Goal: Navigation & Orientation: Find specific page/section

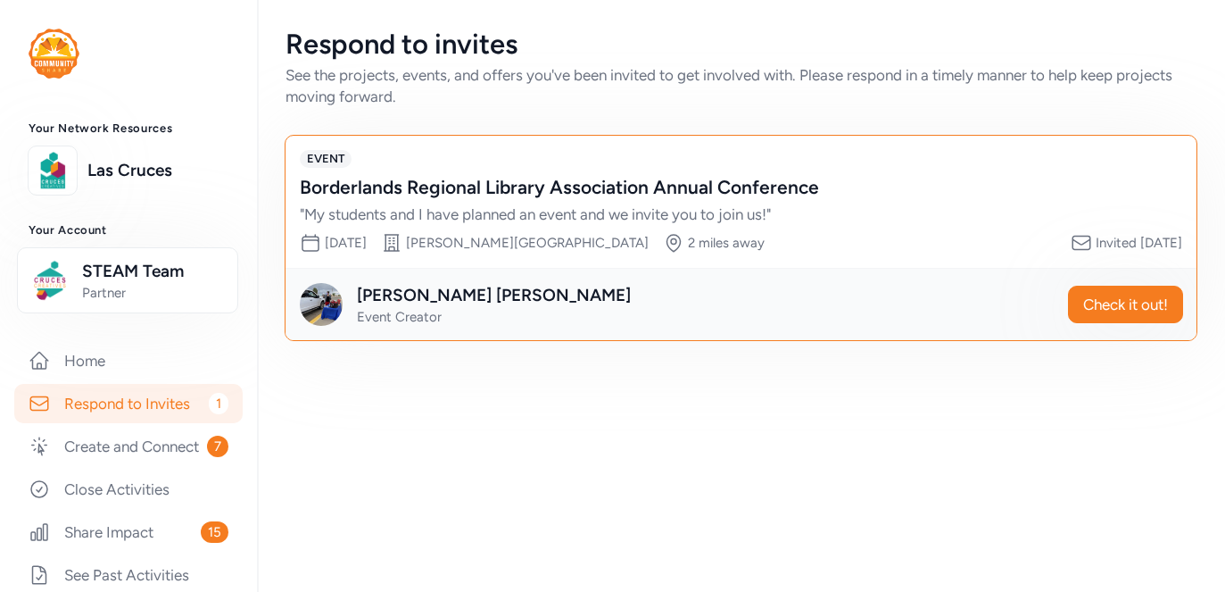
click at [848, 195] on div "Borderlands Regional Library Association Annual Conference" at bounding box center [723, 187] width 847 height 25
click at [1075, 311] on button "Check it out!" at bounding box center [1125, 304] width 115 height 37
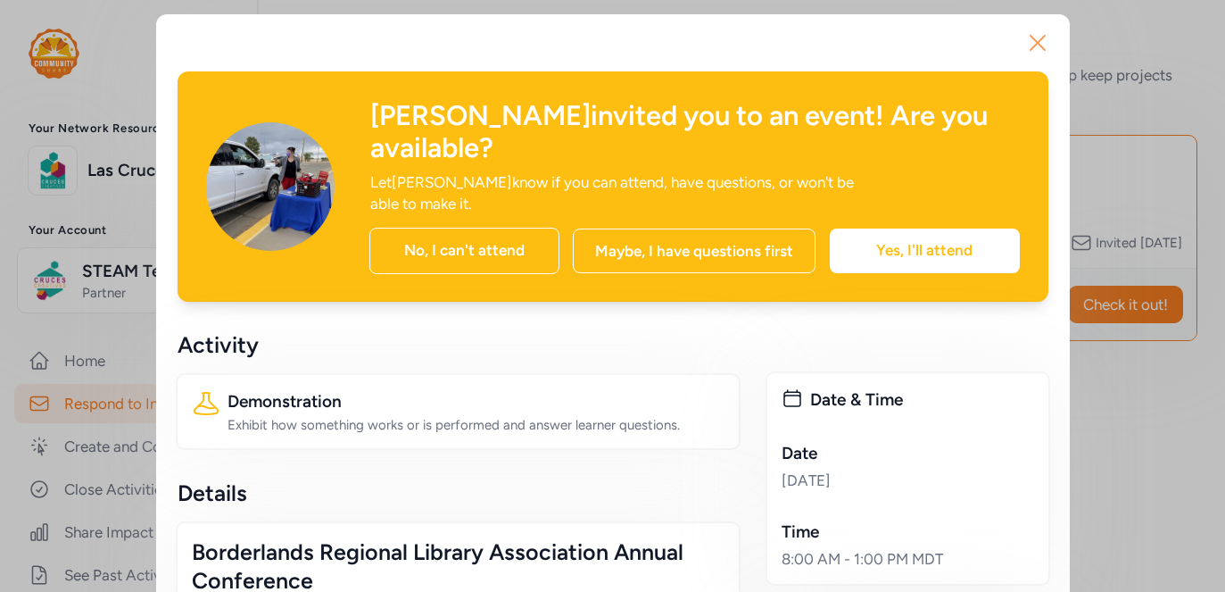
click at [1042, 30] on icon "button" at bounding box center [1038, 43] width 29 height 29
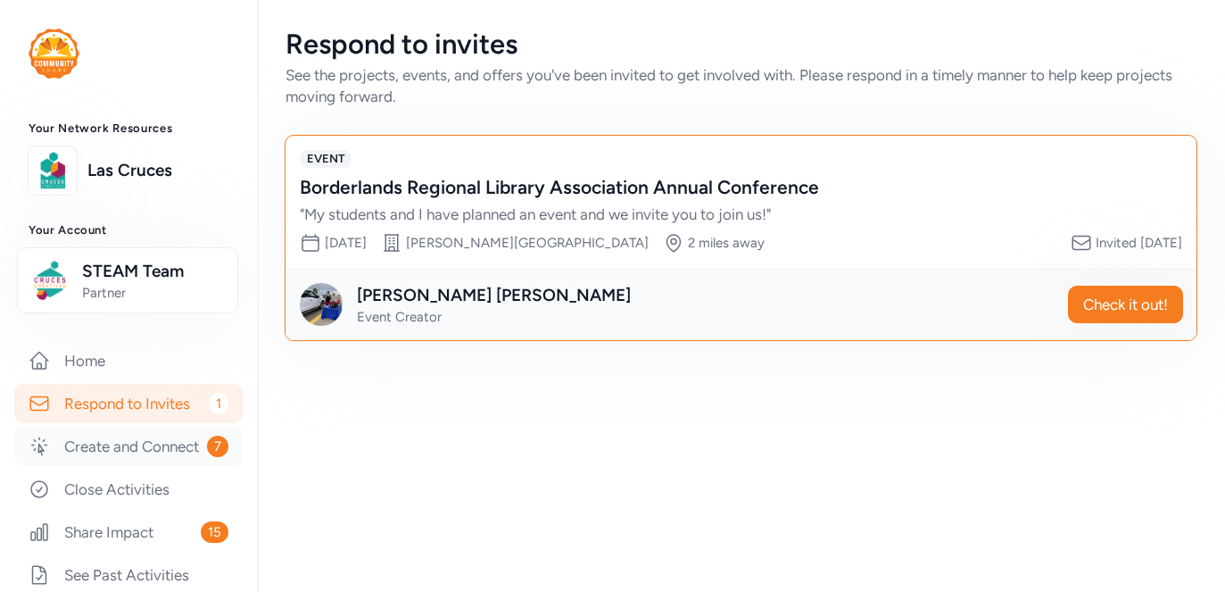
click at [195, 442] on link "Create and Connect 7" at bounding box center [128, 446] width 228 height 39
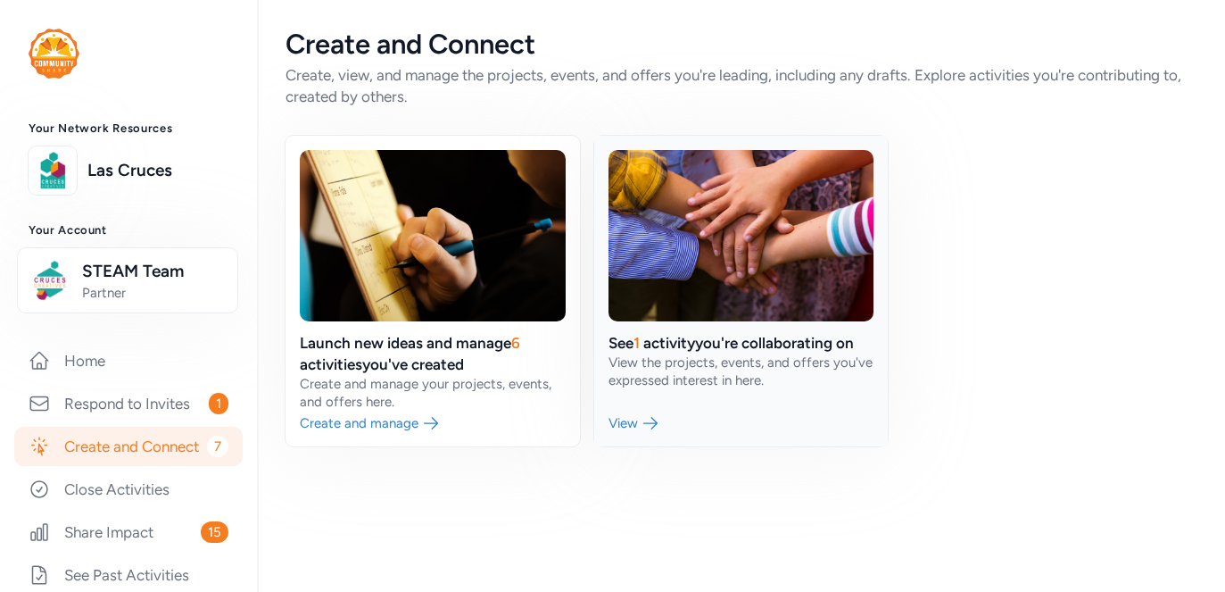
click at [663, 245] on link at bounding box center [741, 291] width 295 height 311
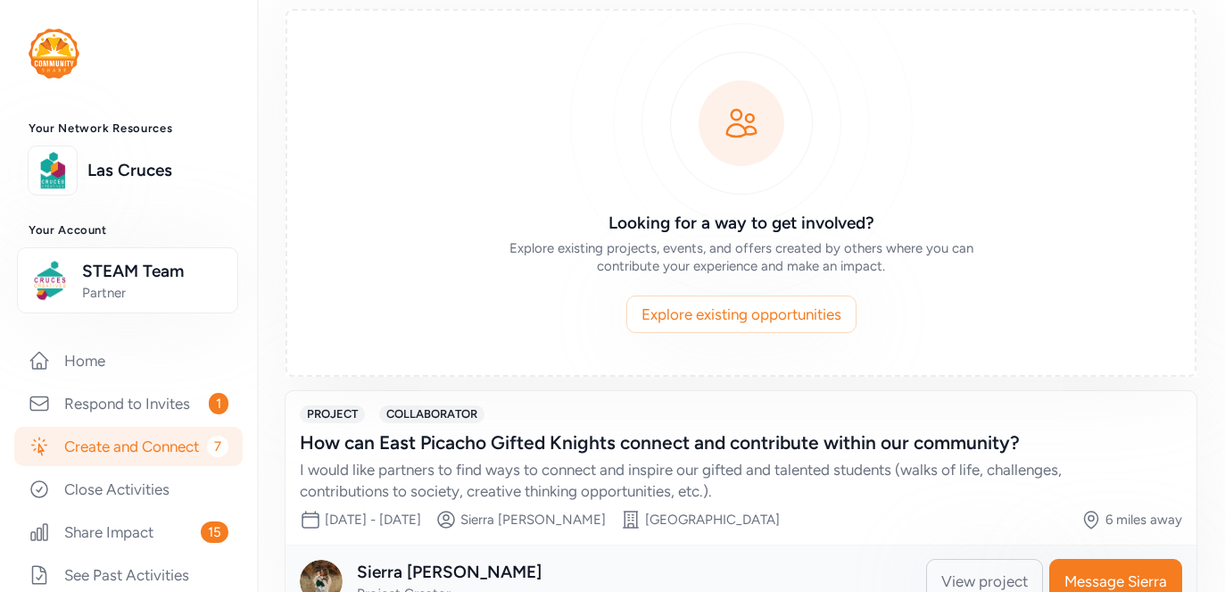
scroll to position [159, 0]
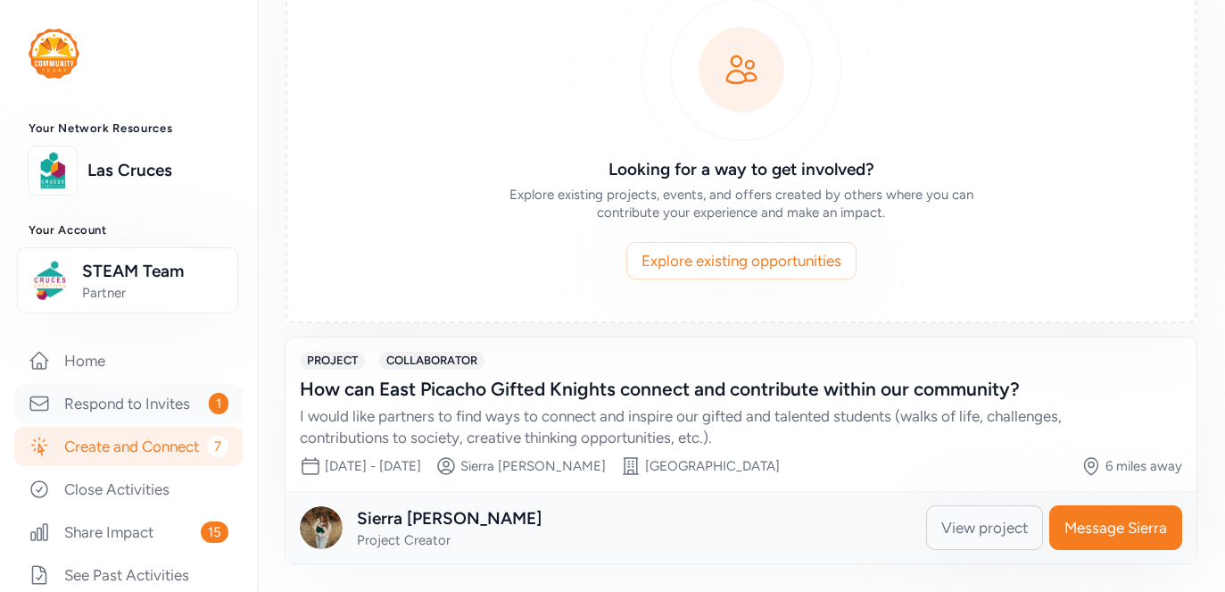
click at [155, 400] on link "Respond to Invites 1" at bounding box center [128, 403] width 228 height 39
